Goal: Find specific page/section: Find specific page/section

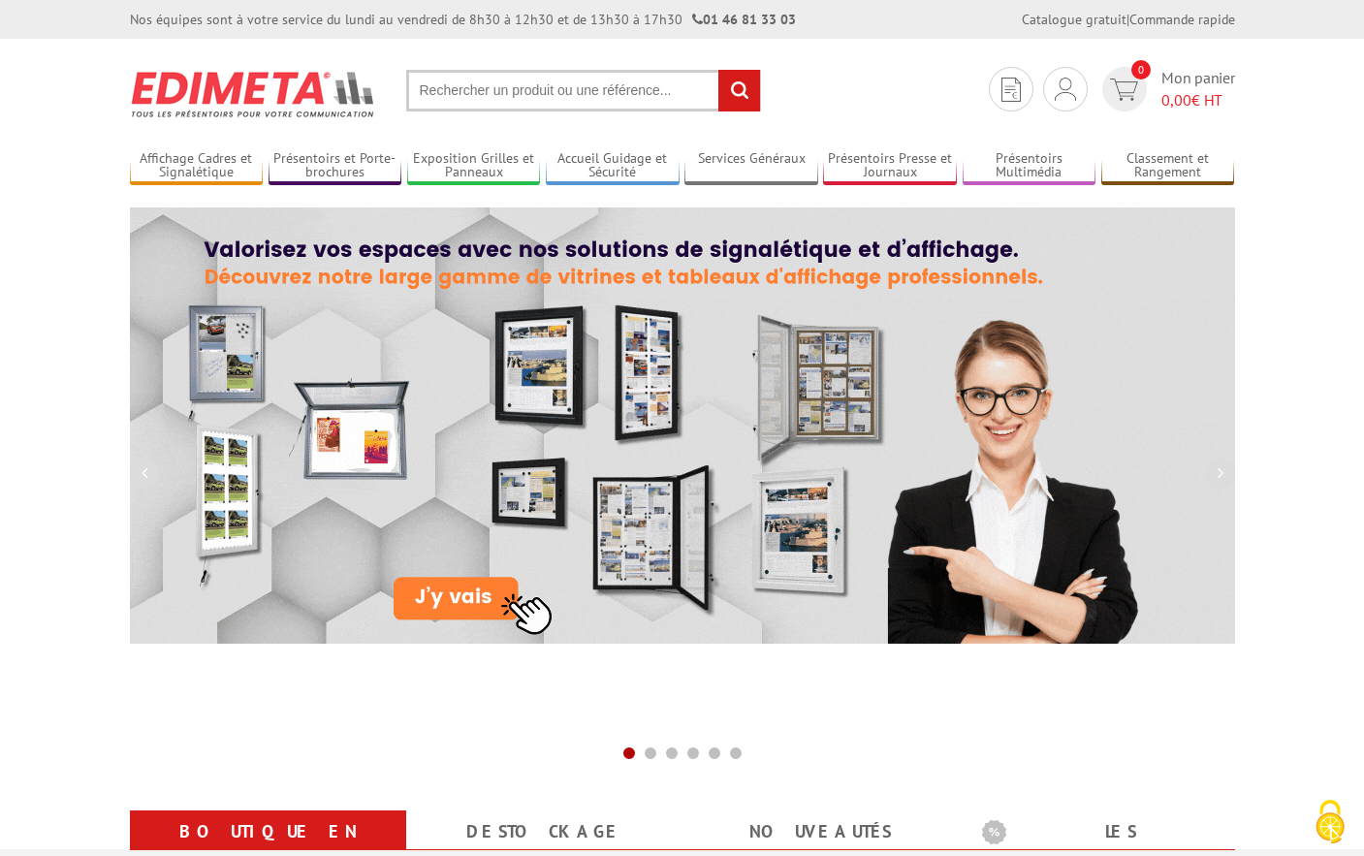
click at [495, 99] on input "text" at bounding box center [583, 91] width 355 height 42
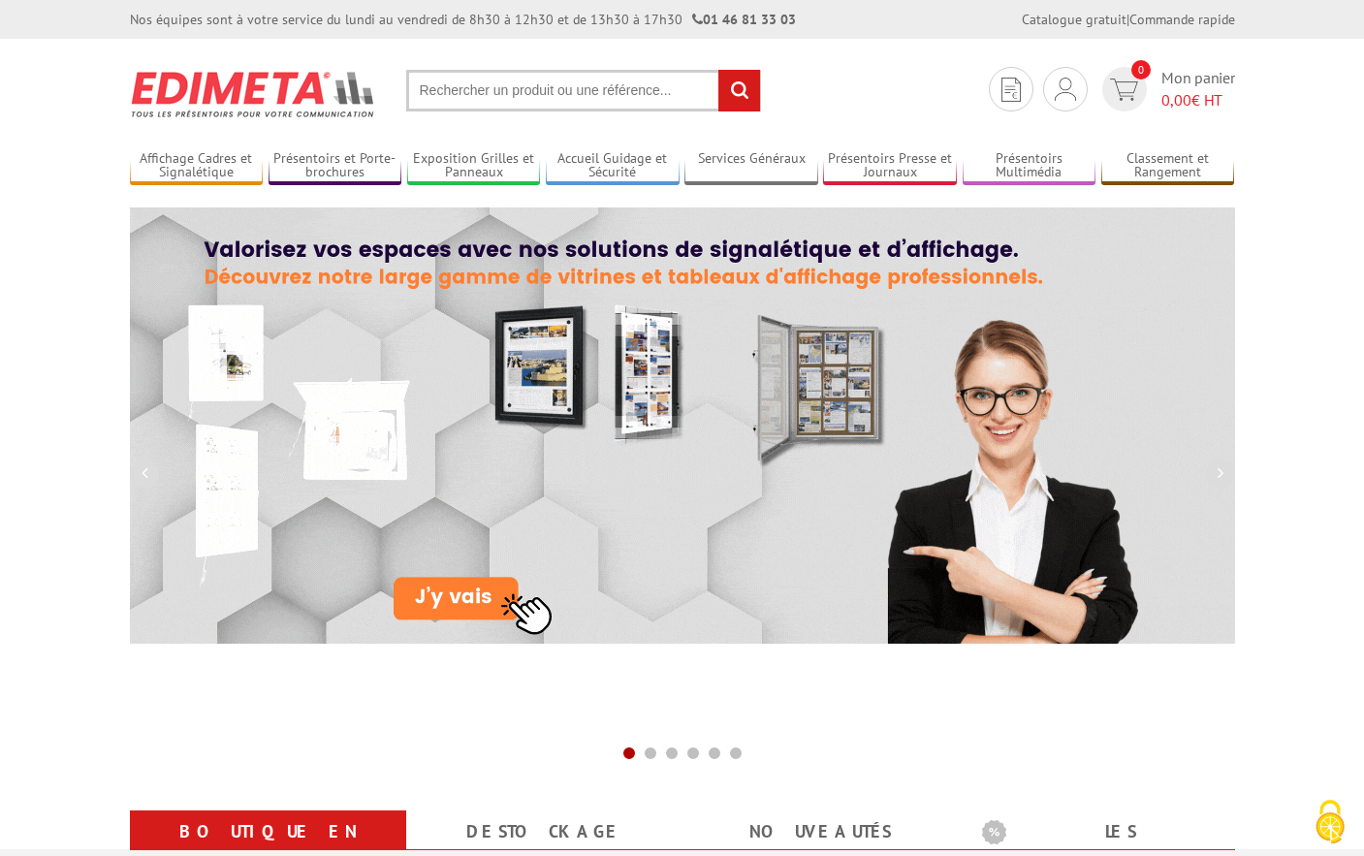
click at [491, 93] on input "text" at bounding box center [583, 91] width 355 height 42
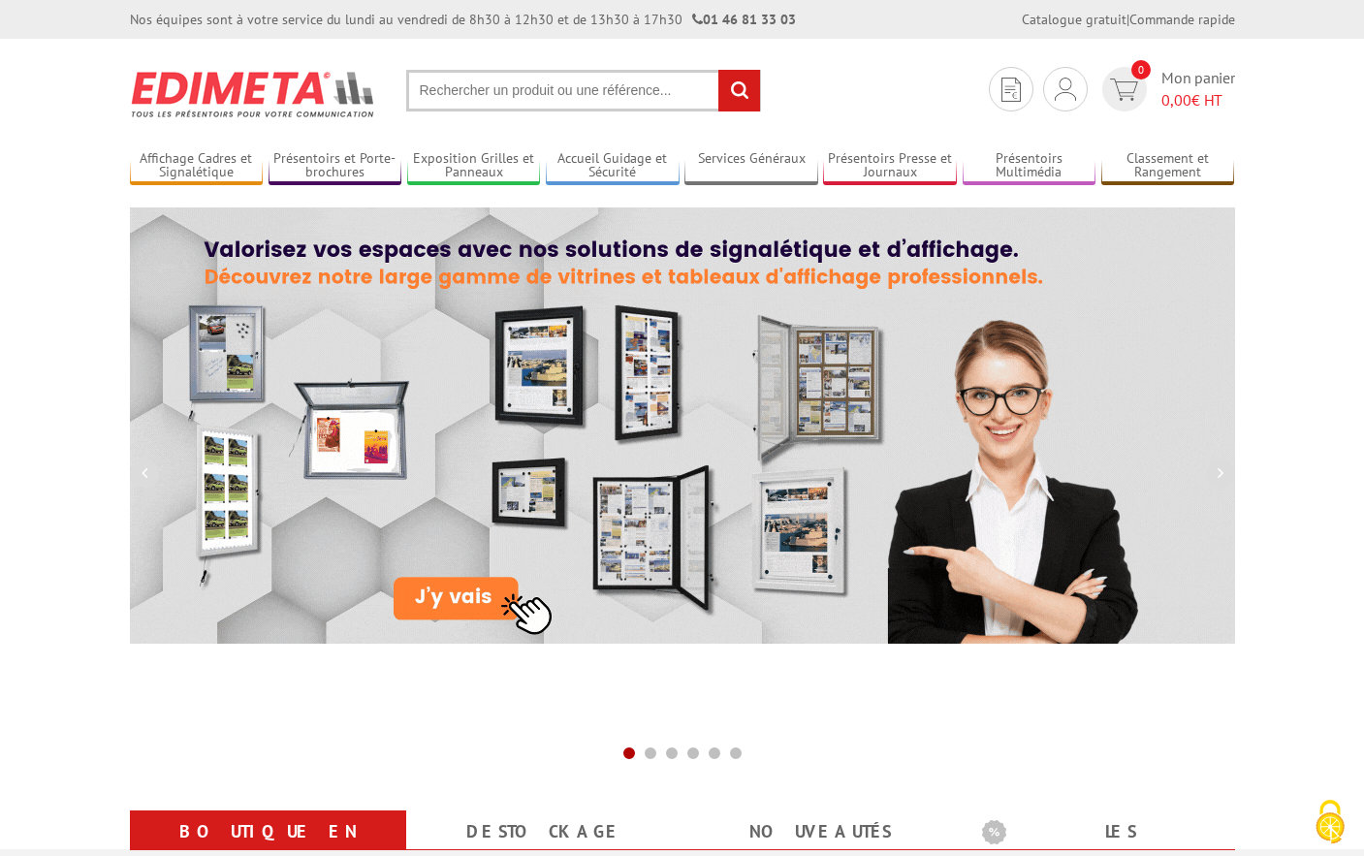
paste input "21832NR"
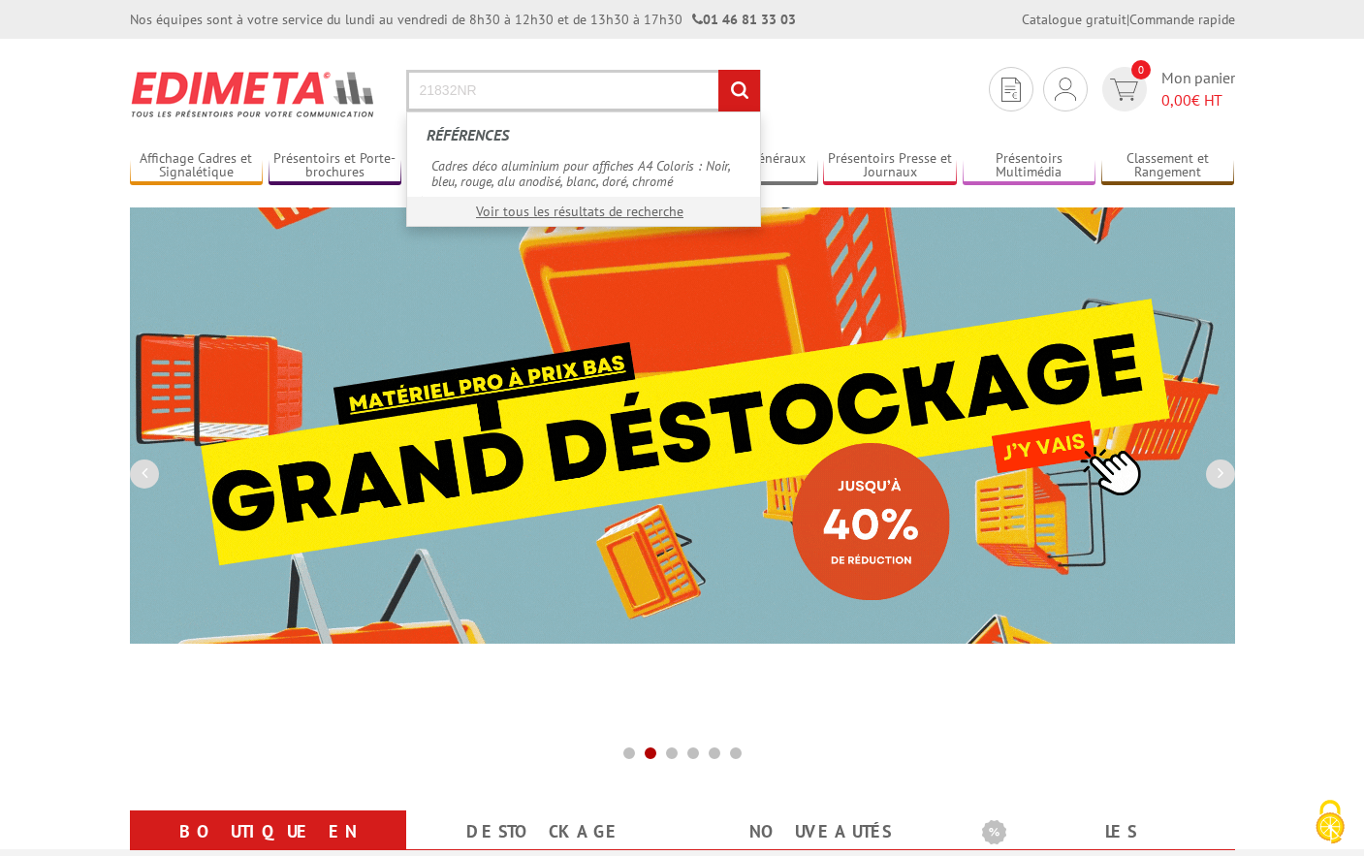
type input "21832NR"
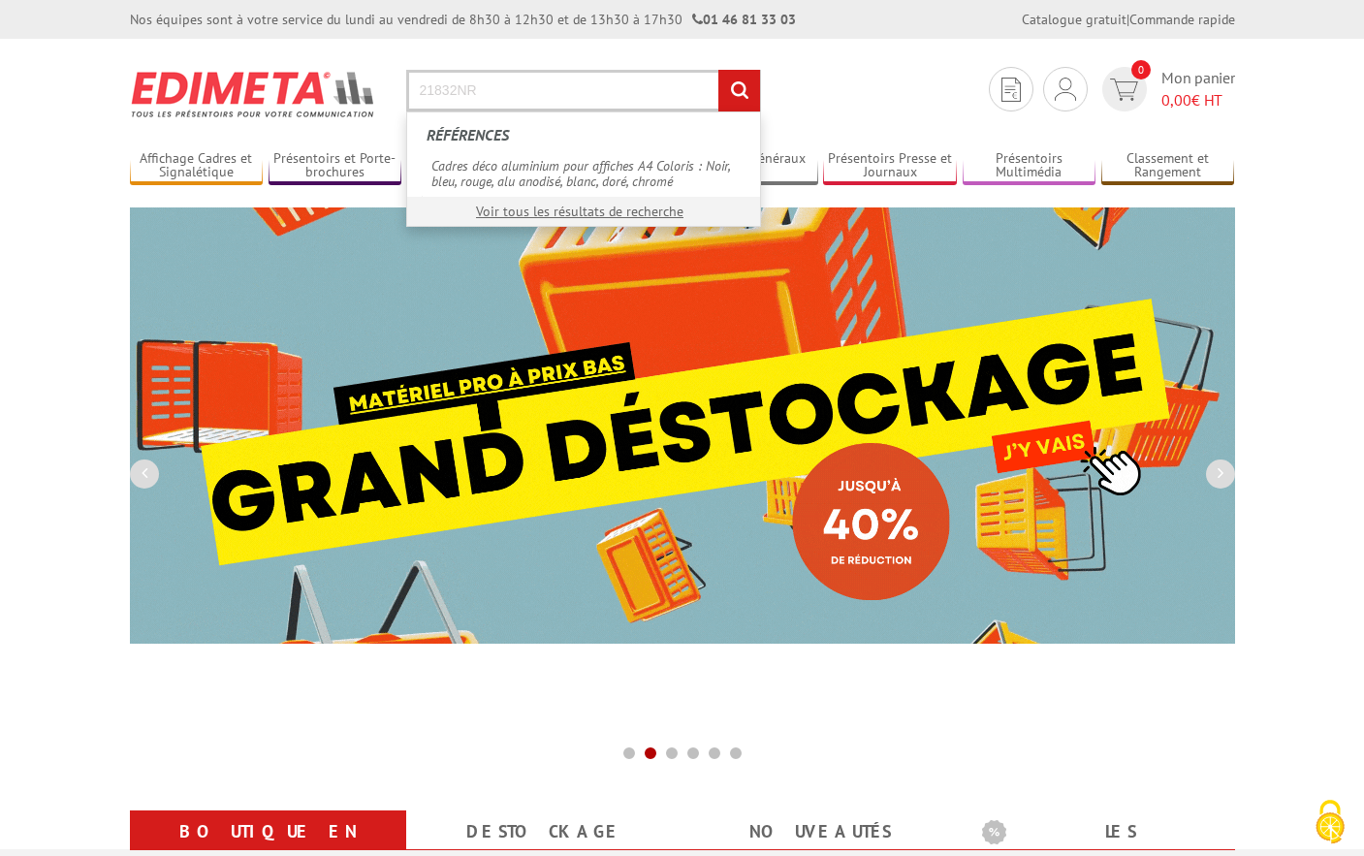
click at [738, 90] on input "rechercher" at bounding box center [739, 91] width 42 height 42
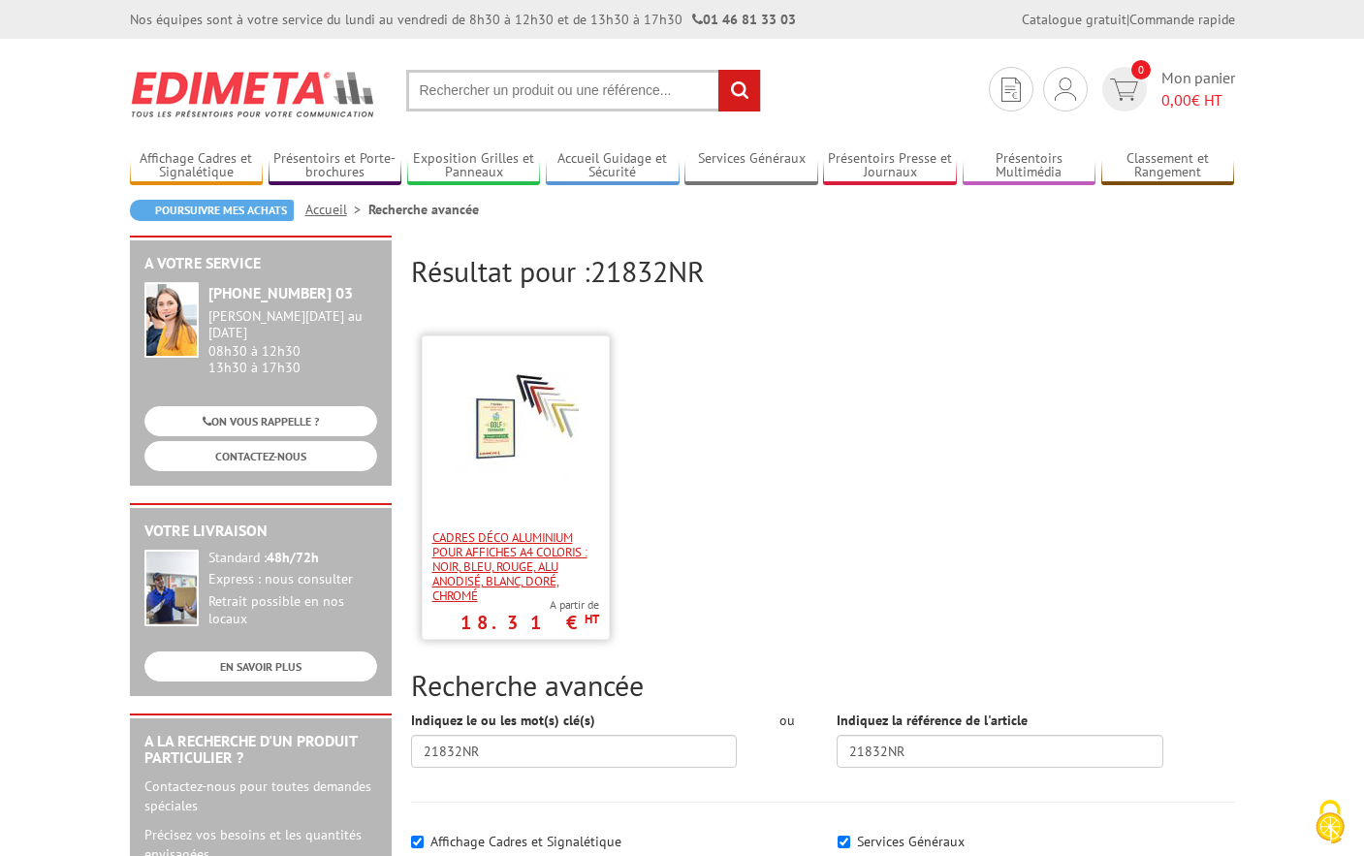
click at [532, 549] on span "Cadres déco aluminium pour affiches A4 Coloris : Noir, bleu, rouge, alu anodisé…" at bounding box center [515, 566] width 167 height 73
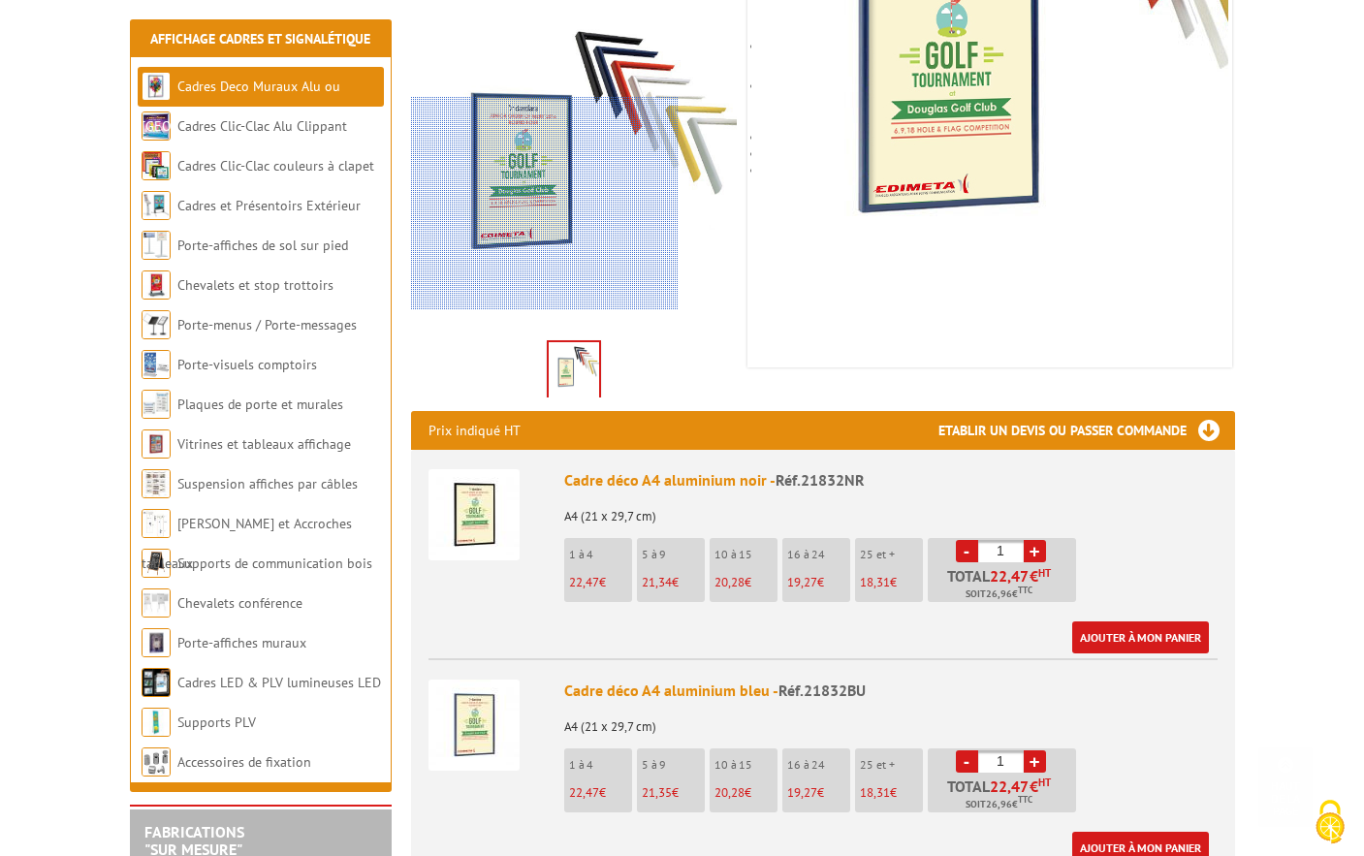
scroll to position [389, 0]
